Goal: Information Seeking & Learning: Find contact information

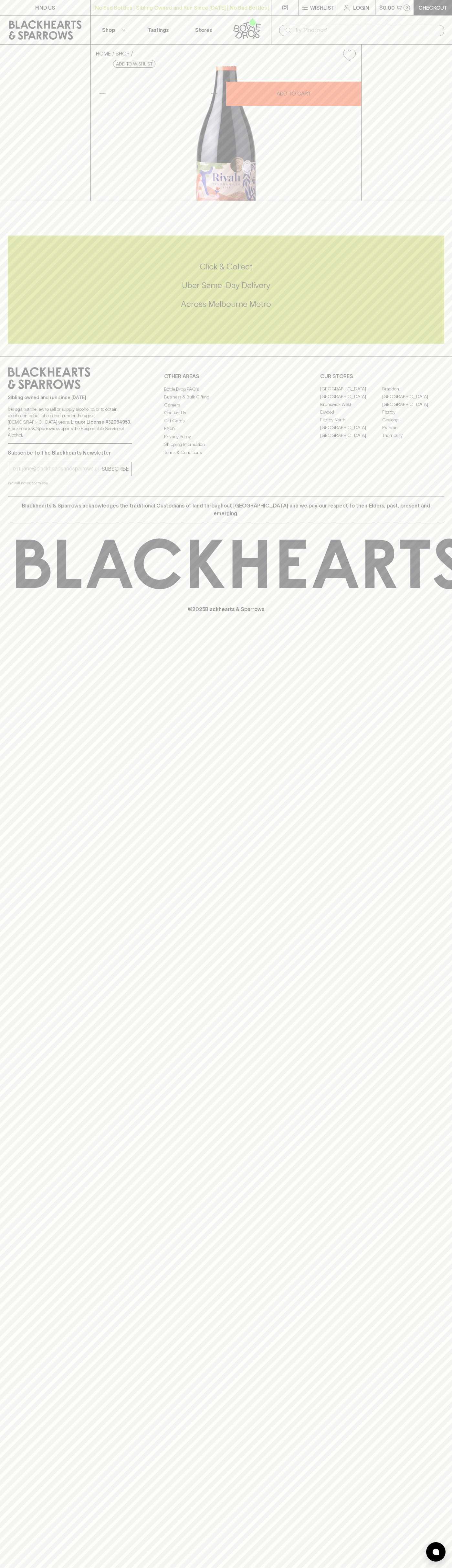
click at [222, 13] on div "| No Bad Bottles | Sibling Owned and Run Since 2006 | No Bad Bottles | Sibling …" at bounding box center [180, 7] width 181 height 15
click at [434, 961] on div "FIND US | No Bad Bottles | Sibling Owned and Run Since 2006 | No Bad Bottles | …" at bounding box center [226, 784] width 452 height 1568
click at [23, 1567] on html "FIND US | No Bad Bottles | Sibling Owned and Run Since 2006 | No Bad Bottles | …" at bounding box center [226, 784] width 452 height 1568
click at [16, 765] on div "FIND US | No Bad Bottles | Sibling Owned and Run Since 2006 | No Bad Bottles | …" at bounding box center [226, 784] width 452 height 1568
